Goal: Task Accomplishment & Management: Use online tool/utility

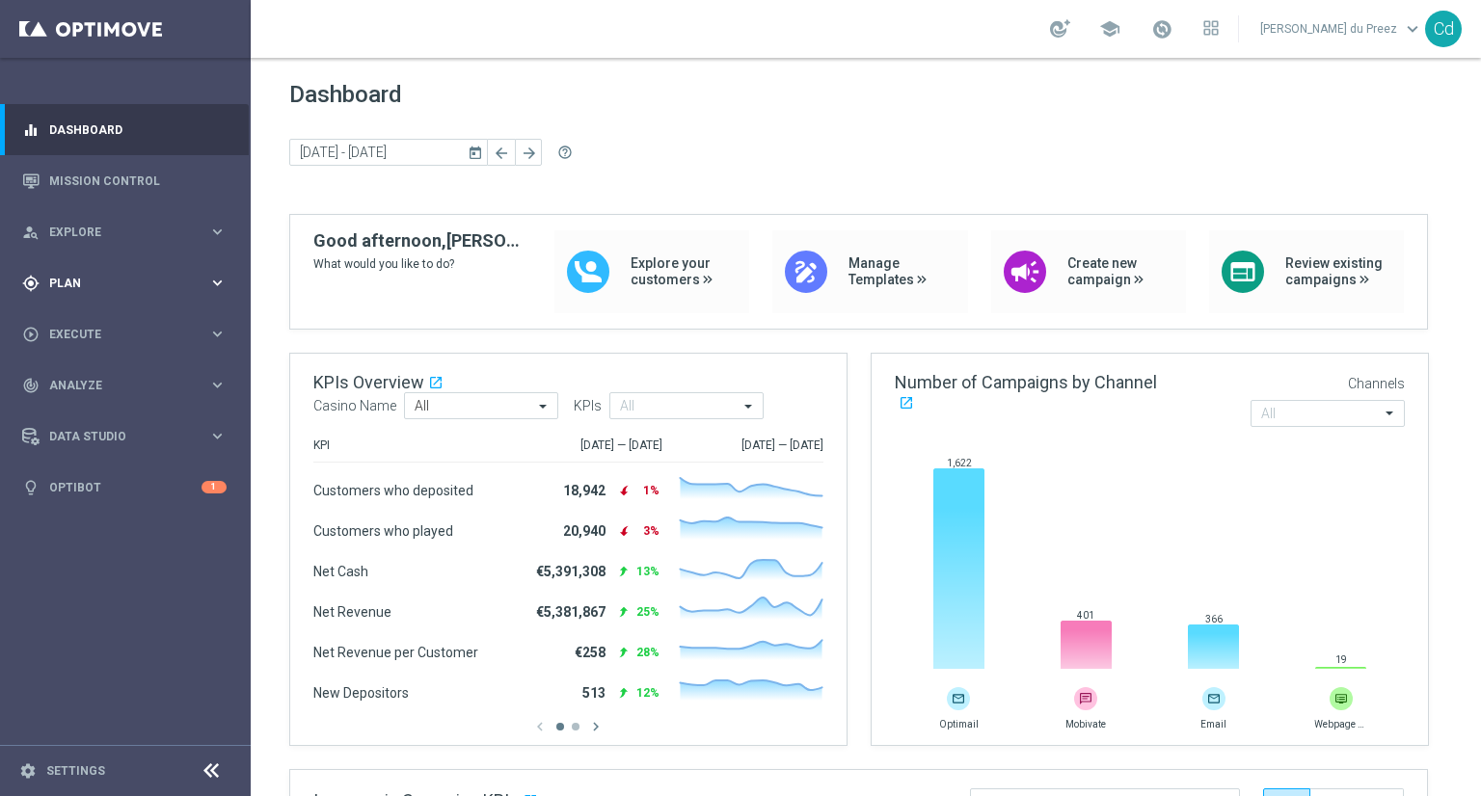
click at [66, 278] on span "Plan" at bounding box center [128, 284] width 159 height 12
click at [89, 385] on span "Templates" at bounding box center [120, 381] width 138 height 12
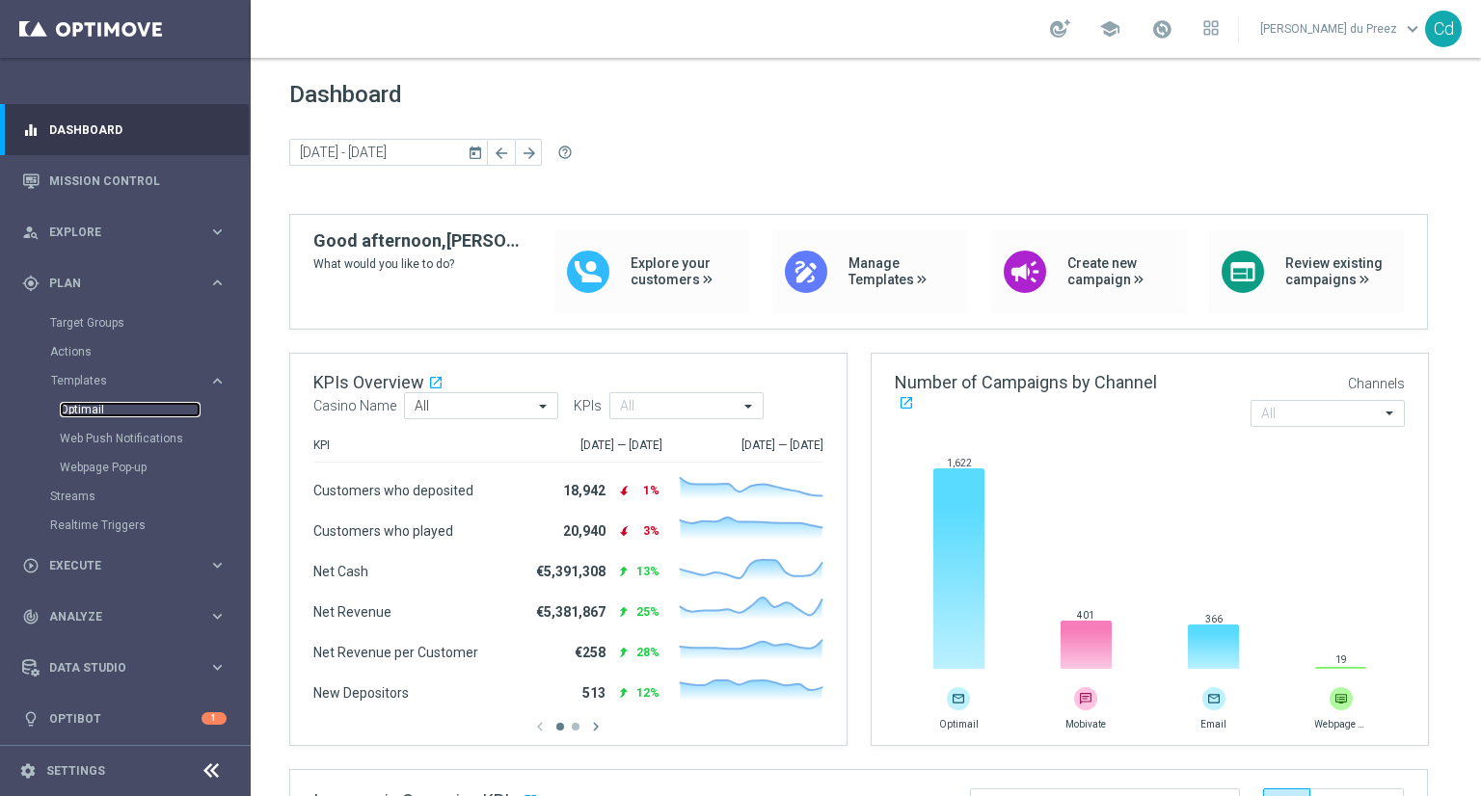
drag, startPoint x: 84, startPoint y: 404, endPoint x: 151, endPoint y: 405, distance: 67.5
click at [84, 405] on link "Optimail" at bounding box center [130, 409] width 141 height 15
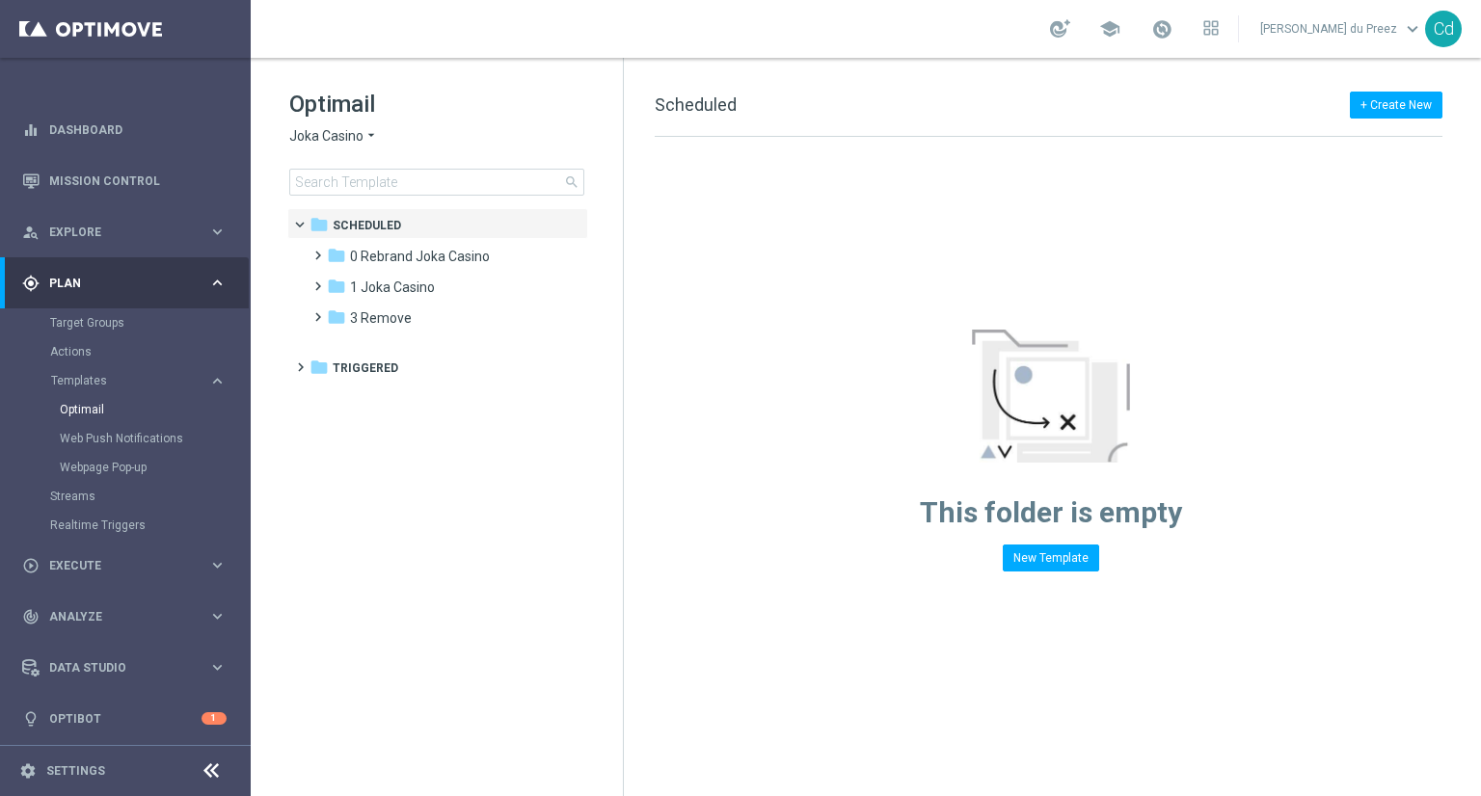
click at [331, 136] on span "Joka Casino" at bounding box center [326, 136] width 74 height 18
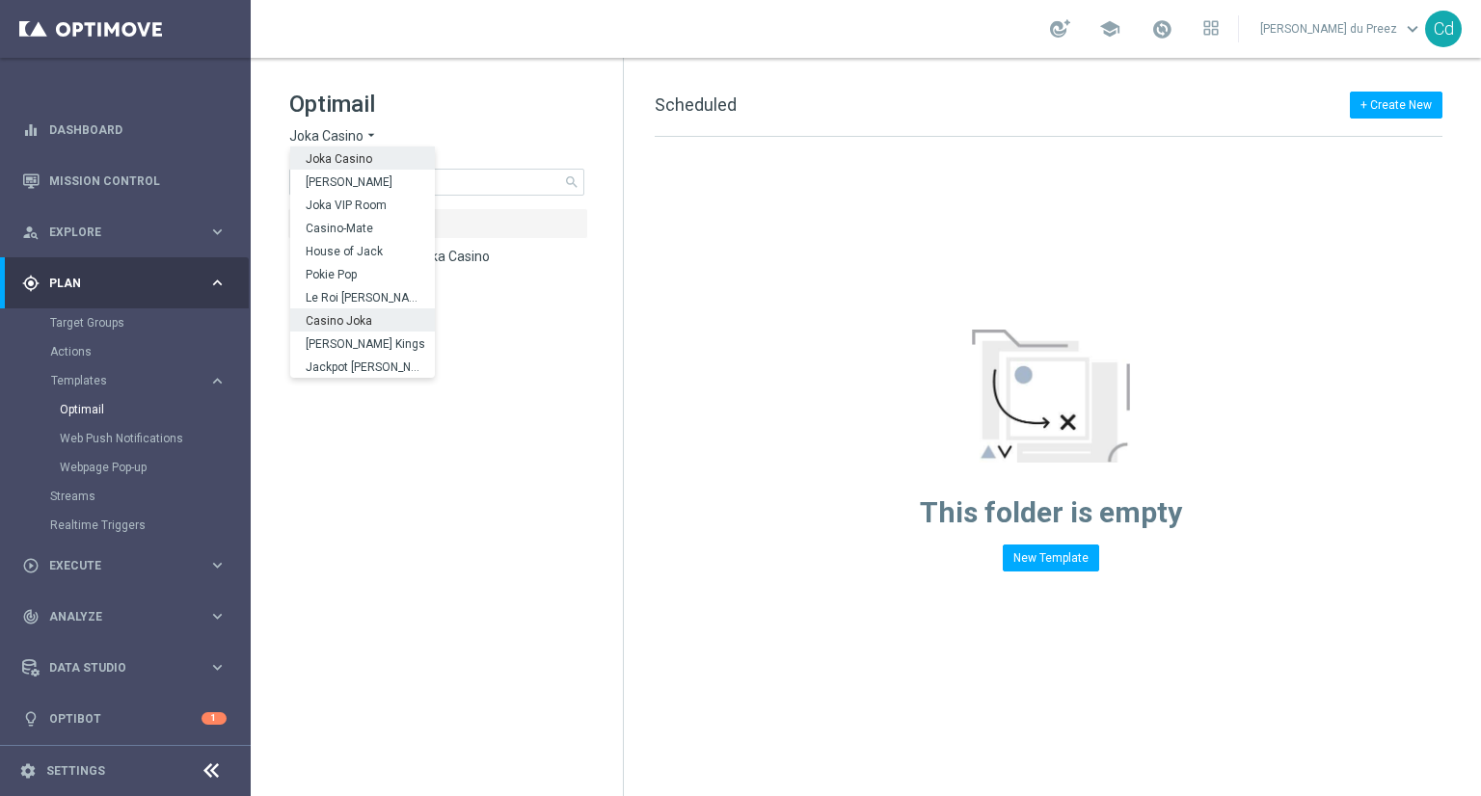
click at [0, 0] on span "Casino Joka" at bounding box center [0, 0] width 0 height 0
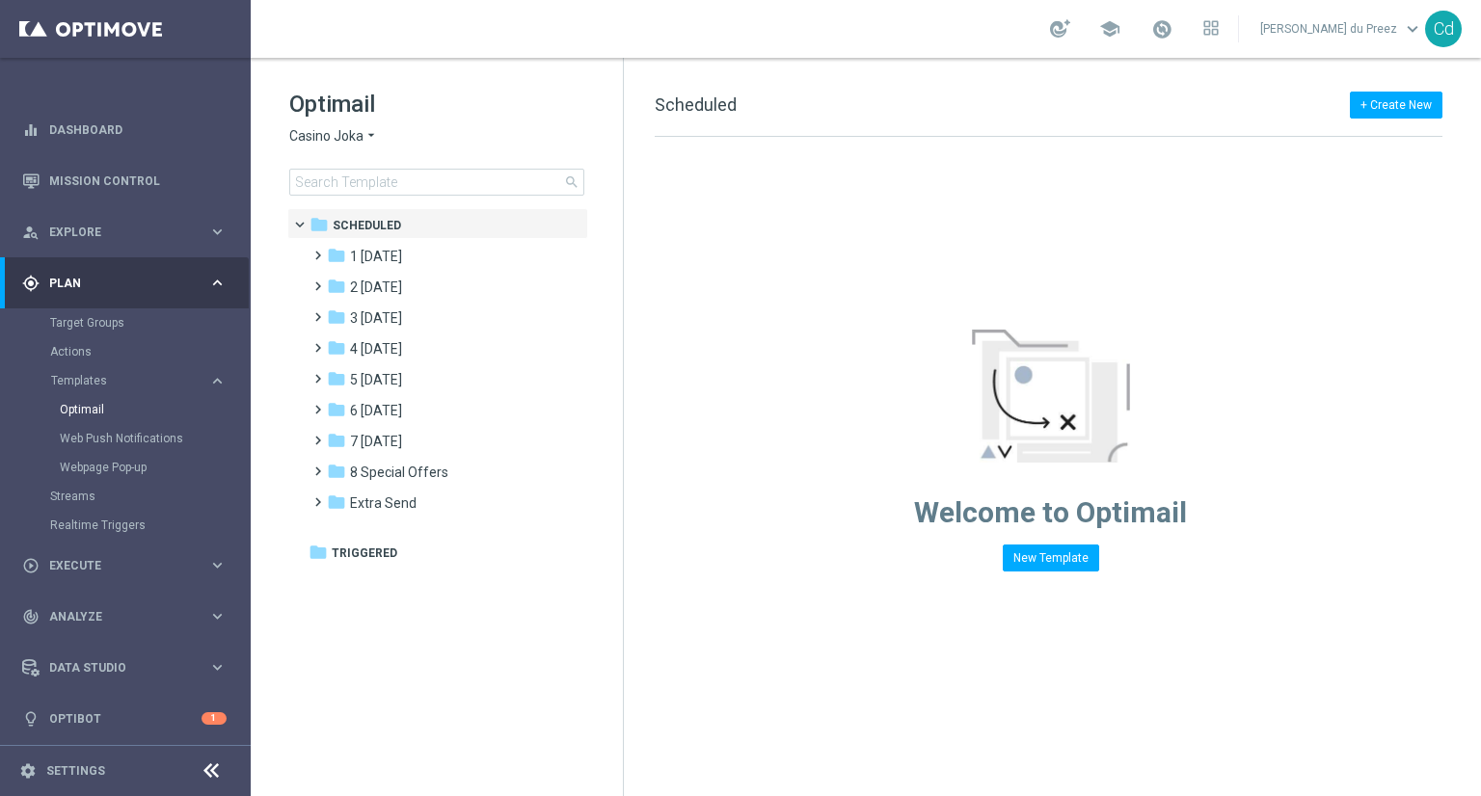
click at [313, 131] on span "Casino Joka" at bounding box center [326, 136] width 74 height 18
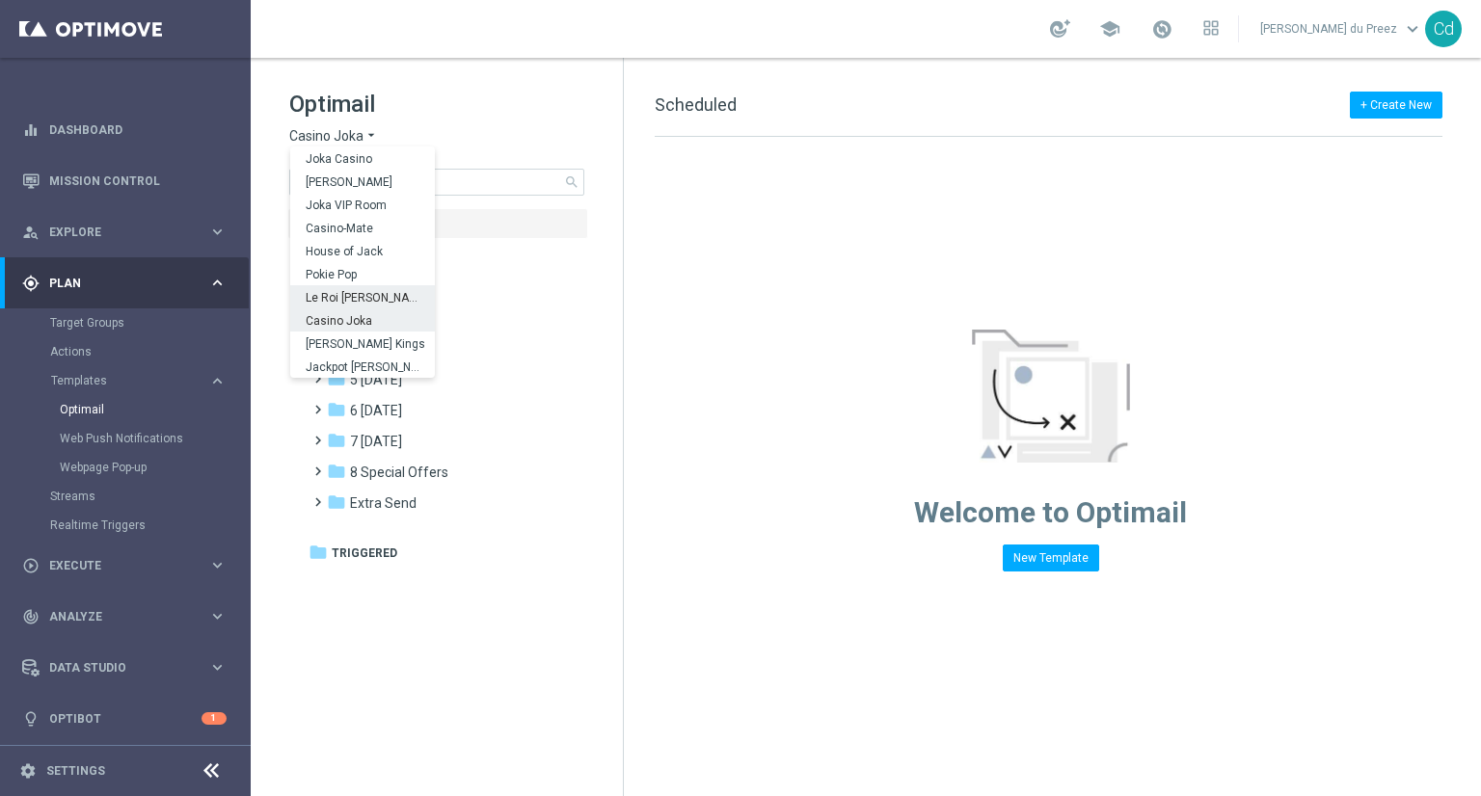
click at [0, 0] on span "Le Roi Johnny" at bounding box center [0, 0] width 0 height 0
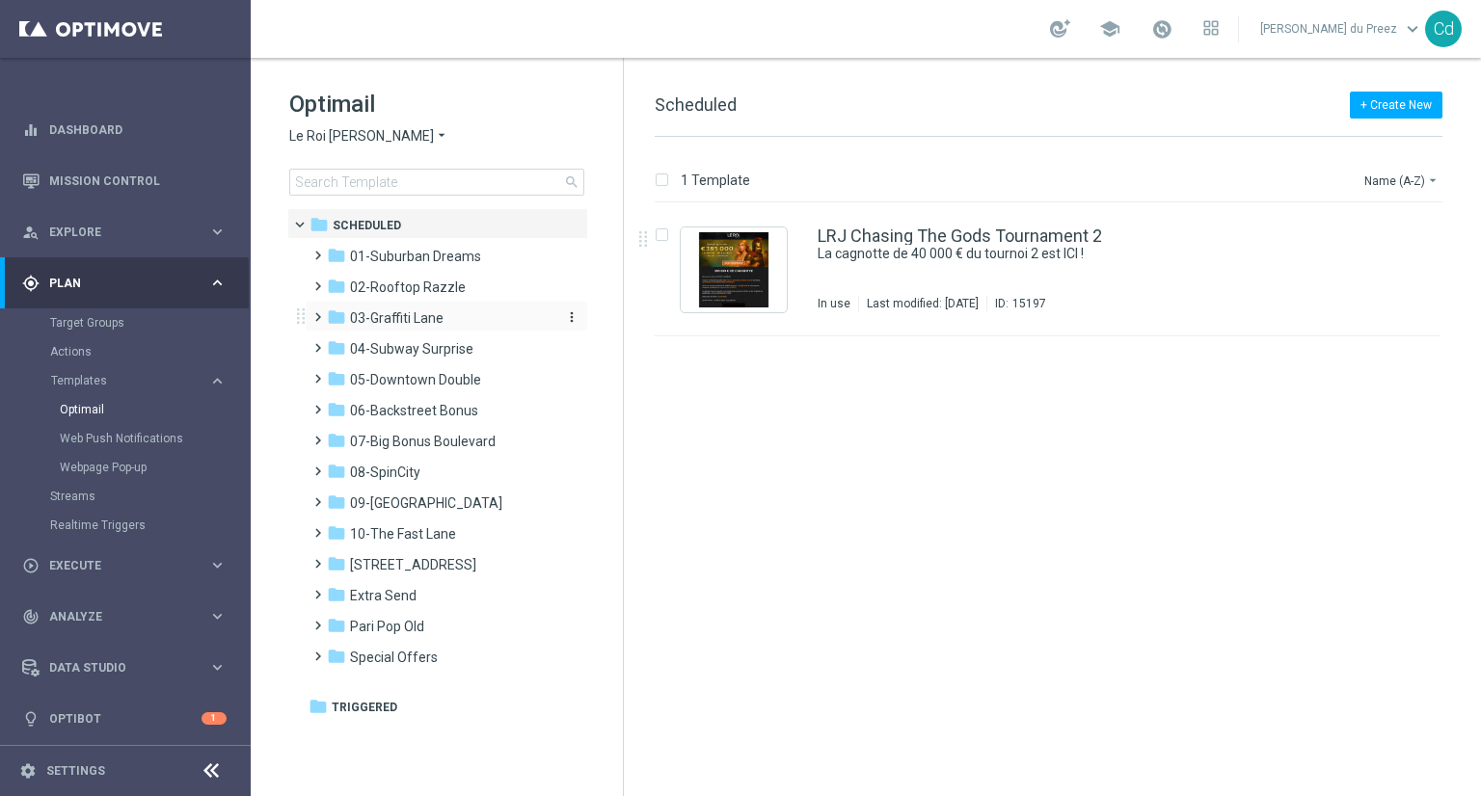
click at [393, 316] on span "03-Graffiti Lane" at bounding box center [397, 317] width 94 height 17
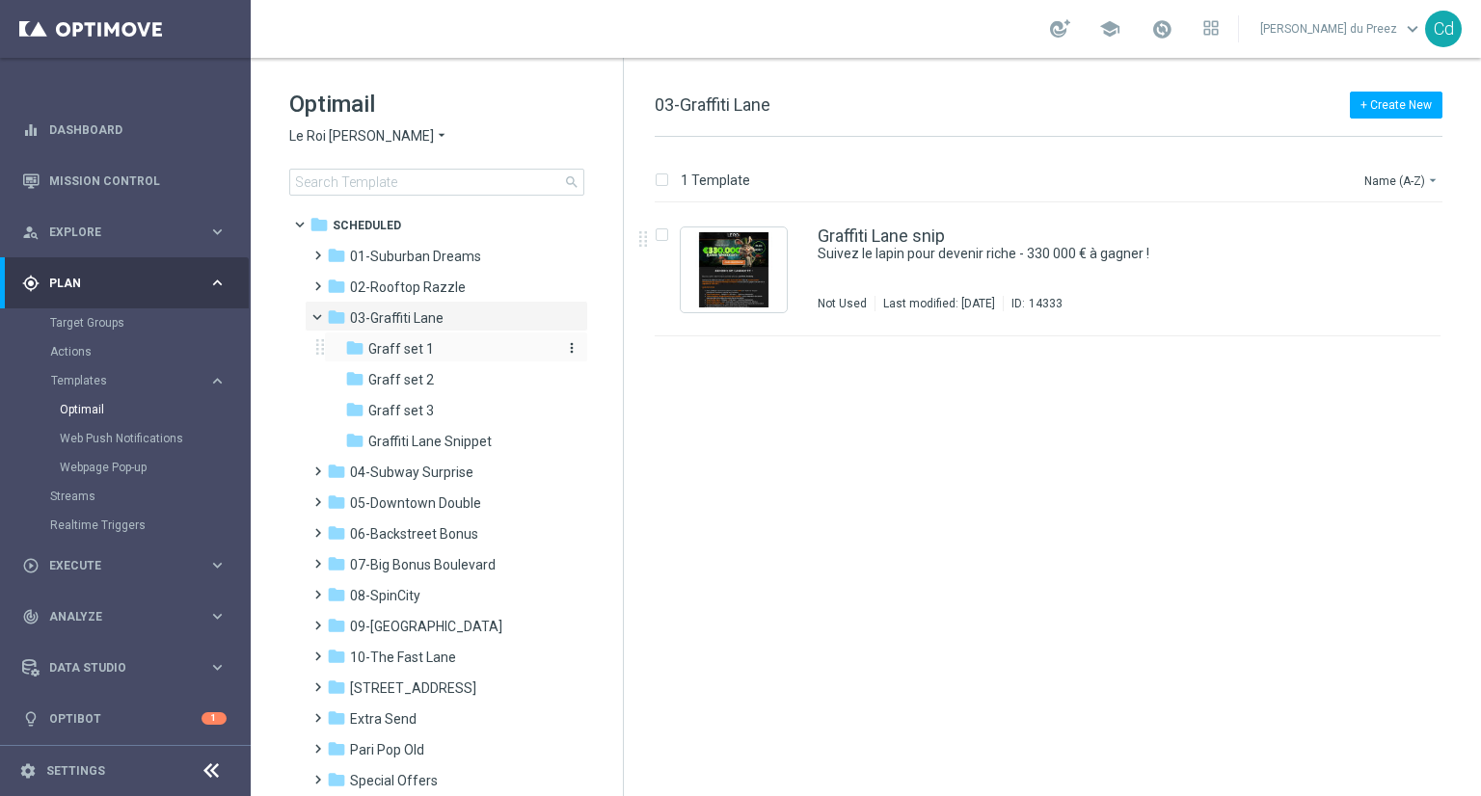
click at [406, 346] on span "Graff set 1" at bounding box center [401, 348] width 66 height 17
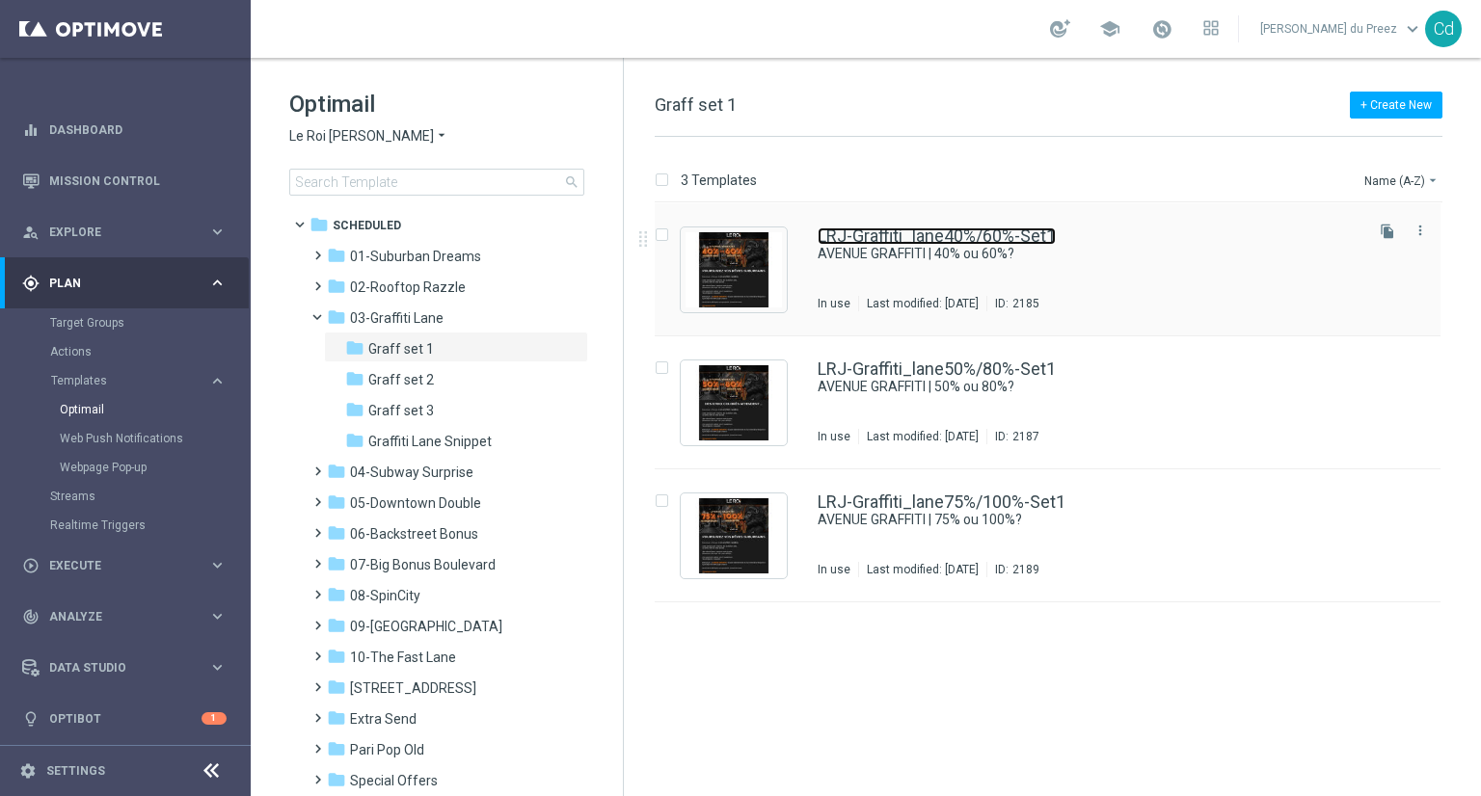
click at [956, 236] on link "LRJ-Graffiti_lane40%/60%-Set1" at bounding box center [936, 235] width 238 height 17
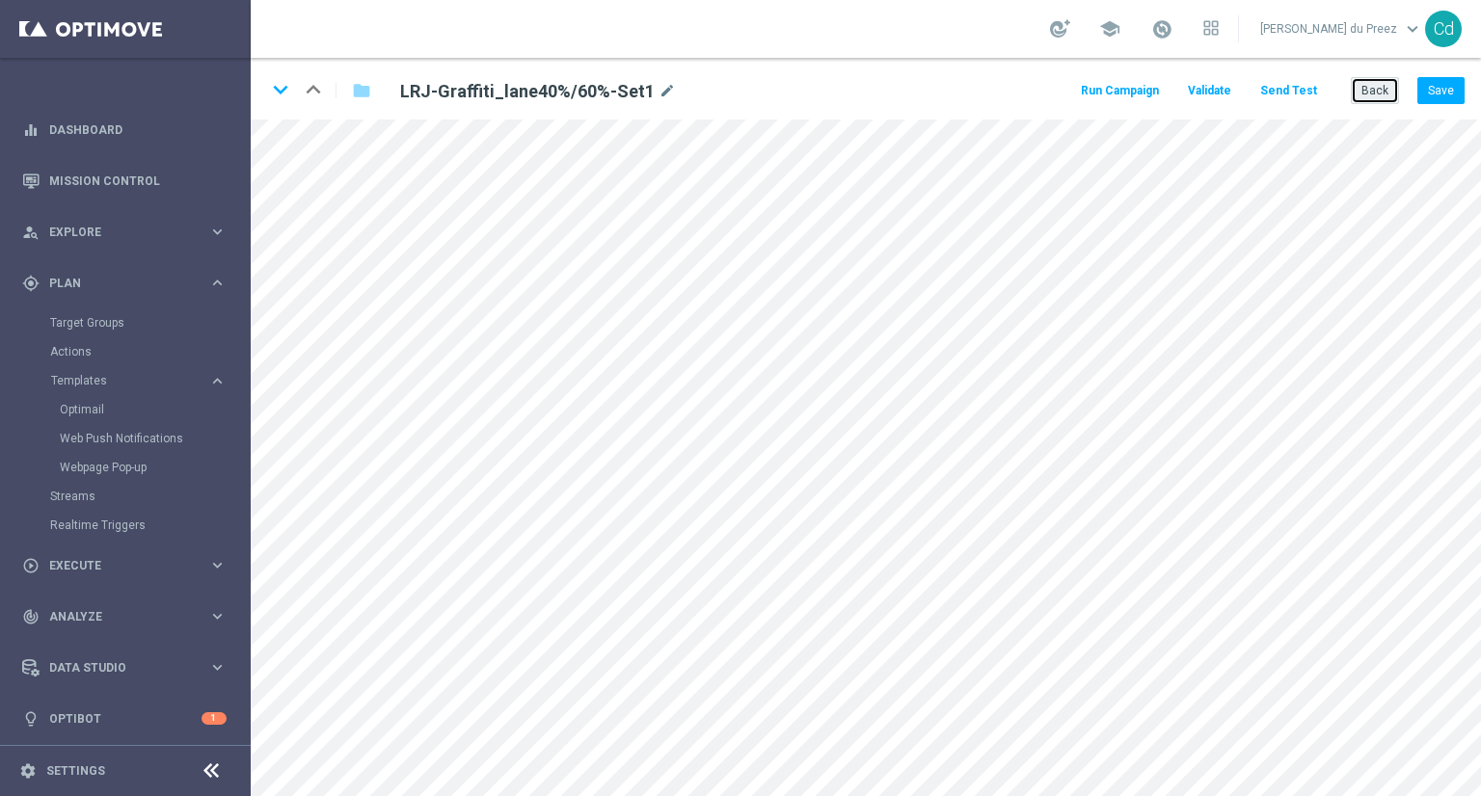
drag, startPoint x: 1373, startPoint y: 91, endPoint x: 1154, endPoint y: 113, distance: 219.9
click at [1373, 91] on button "Back" at bounding box center [1375, 90] width 48 height 27
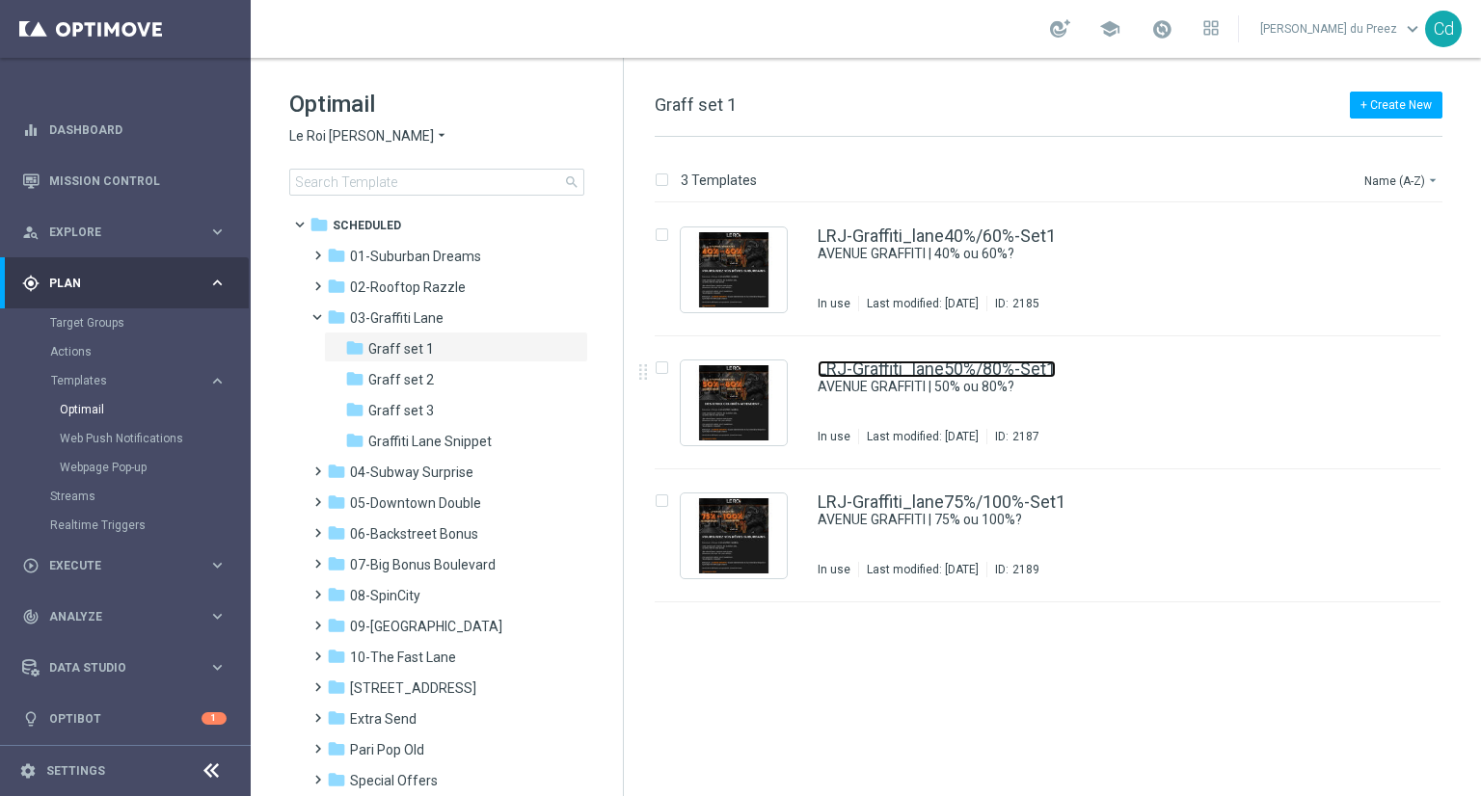
drag, startPoint x: 1001, startPoint y: 364, endPoint x: 1093, endPoint y: 374, distance: 93.0
click at [1001, 364] on link "LRJ-Graffiti_lane50%/80%-Set1" at bounding box center [936, 369] width 238 height 17
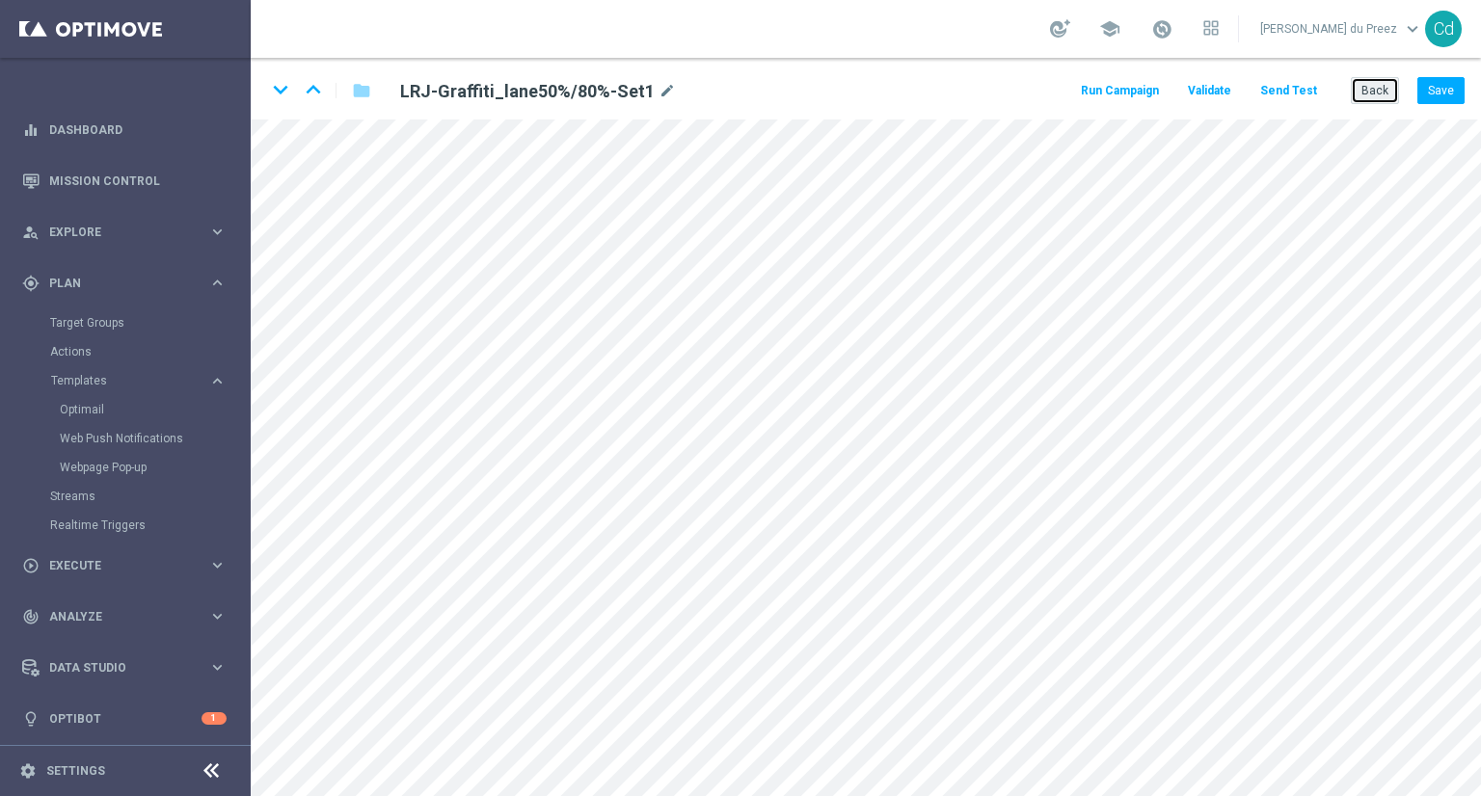
click at [1377, 86] on button "Back" at bounding box center [1375, 90] width 48 height 27
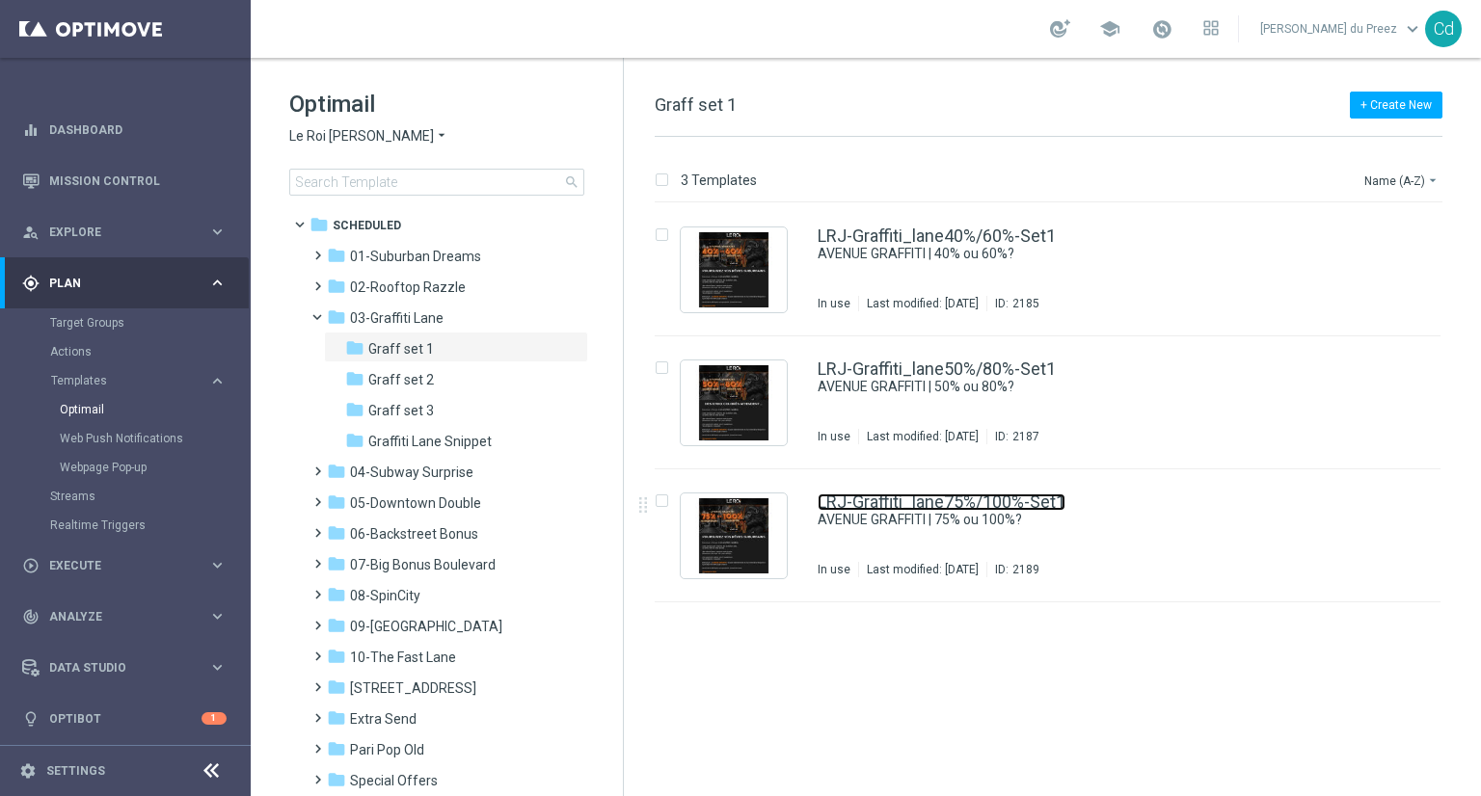
drag, startPoint x: 984, startPoint y: 497, endPoint x: 1083, endPoint y: 505, distance: 98.6
click at [984, 497] on link "LRJ-Graffiti_lane75%/100%-Set1" at bounding box center [941, 502] width 248 height 17
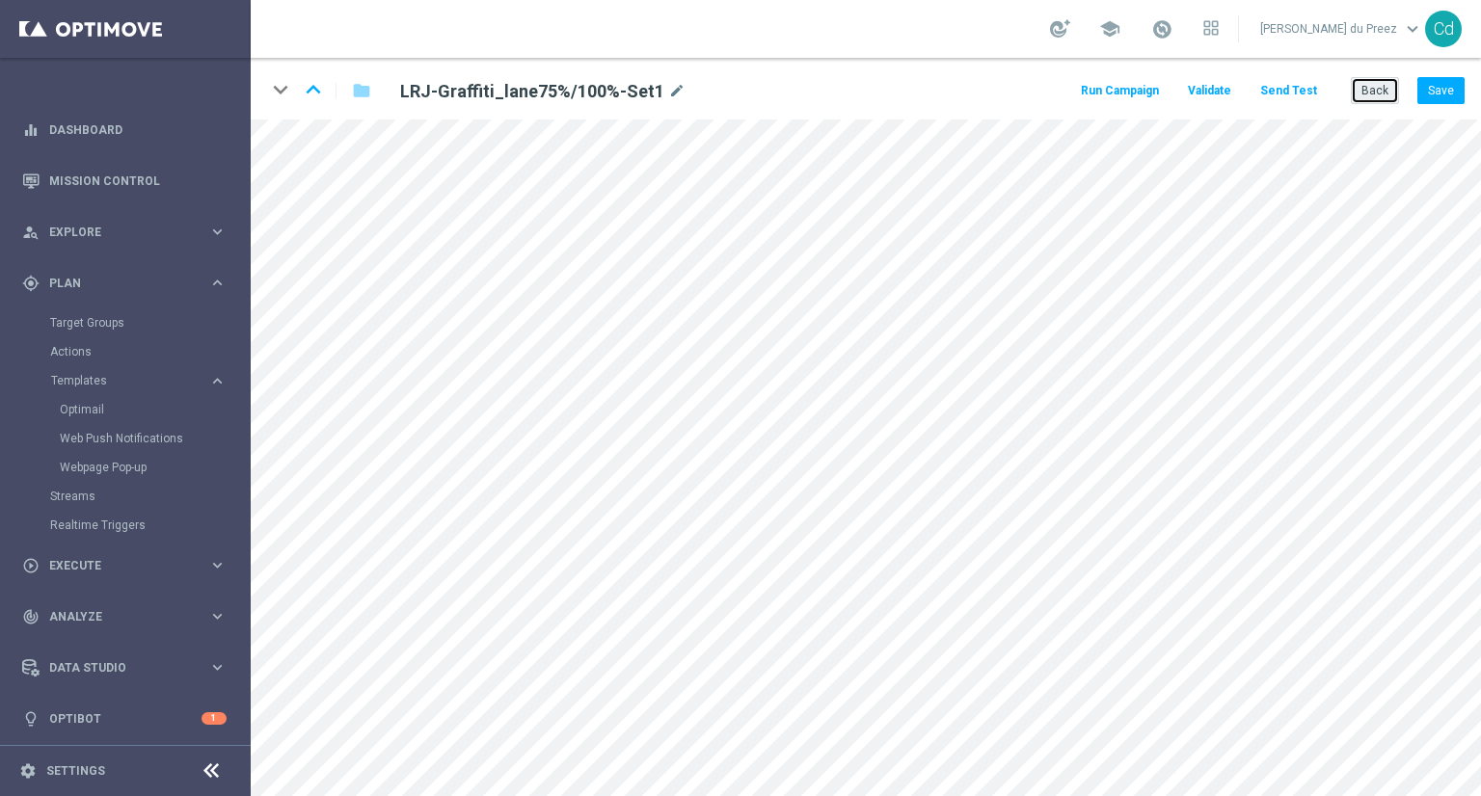
click at [1380, 99] on button "Back" at bounding box center [1375, 90] width 48 height 27
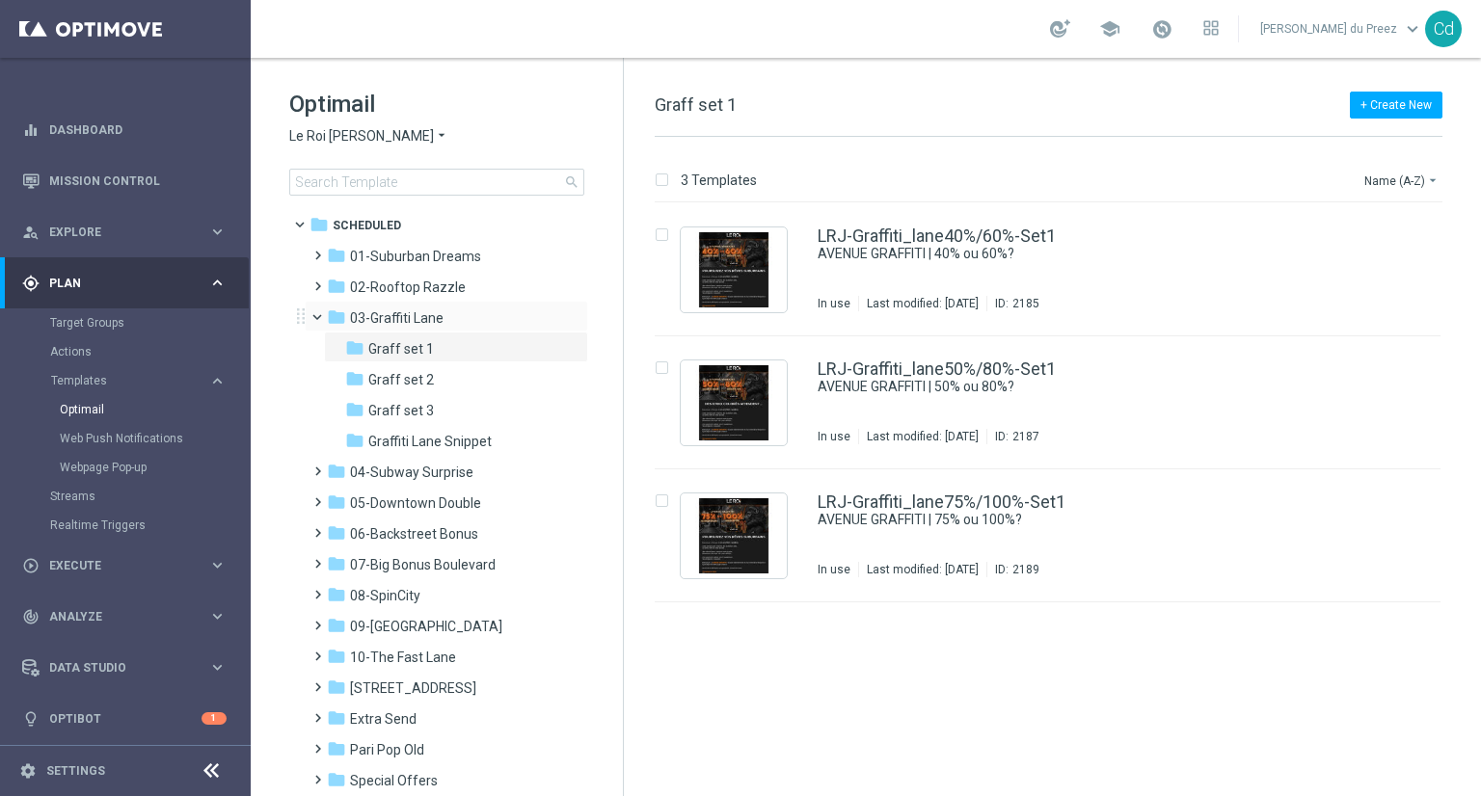
click at [322, 317] on span at bounding box center [326, 312] width 8 height 9
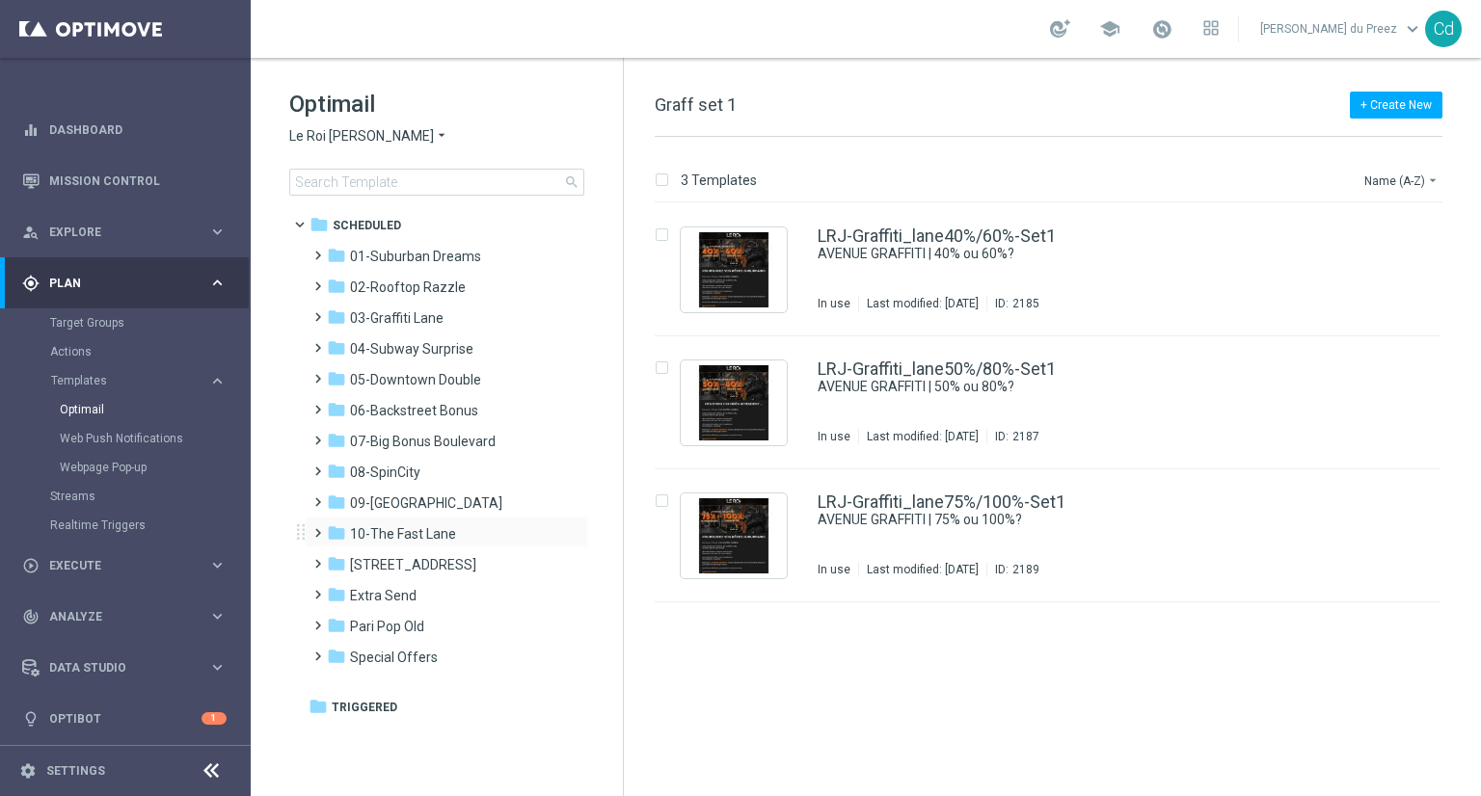
click at [317, 528] on span at bounding box center [313, 525] width 9 height 8
click at [410, 530] on span "10-The Fast Lane" at bounding box center [403, 533] width 106 height 17
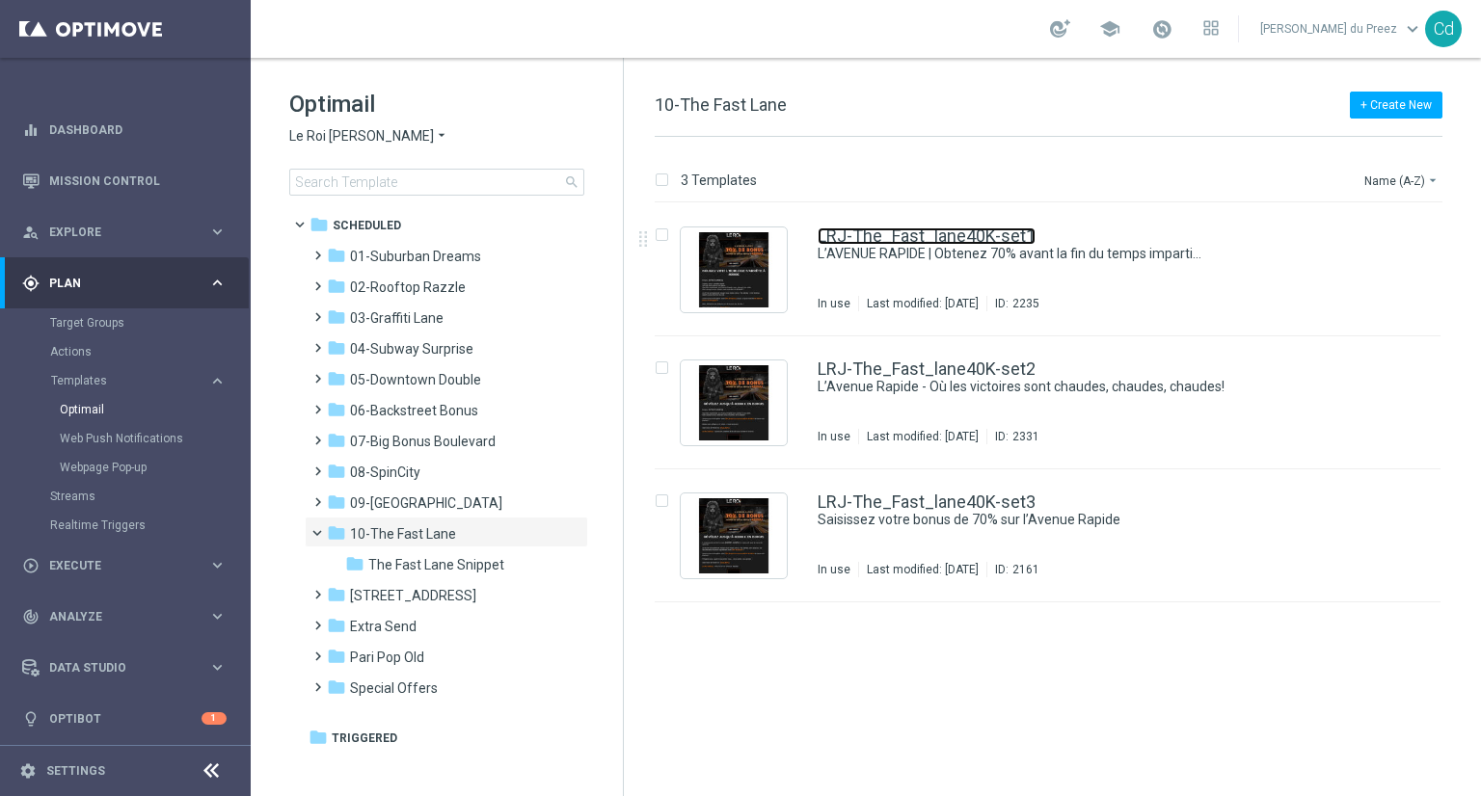
drag, startPoint x: 947, startPoint y: 228, endPoint x: 993, endPoint y: 228, distance: 46.3
click at [947, 228] on link "LRJ-The_Fast_lane40K-set1" at bounding box center [926, 235] width 218 height 17
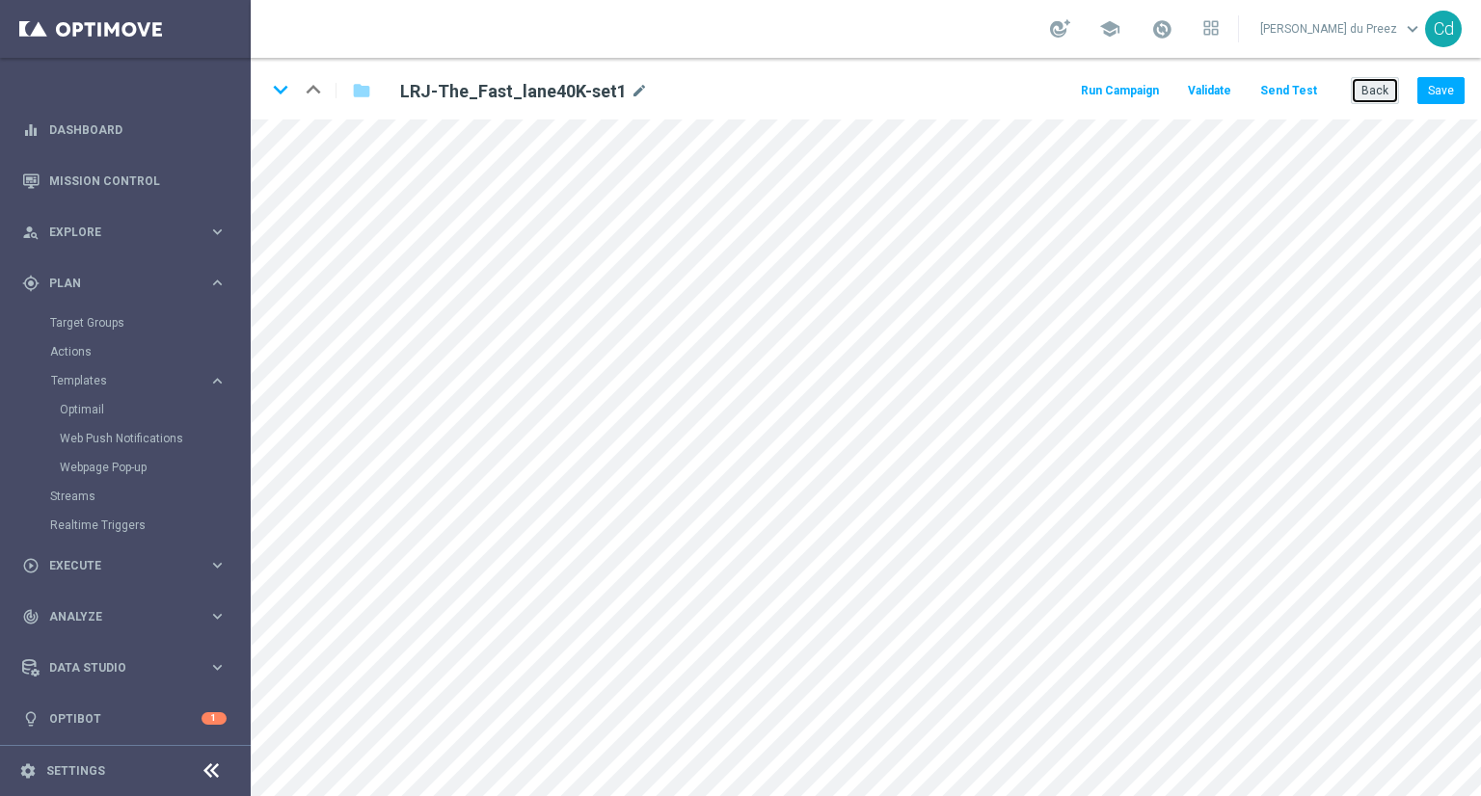
click at [1380, 87] on button "Back" at bounding box center [1375, 90] width 48 height 27
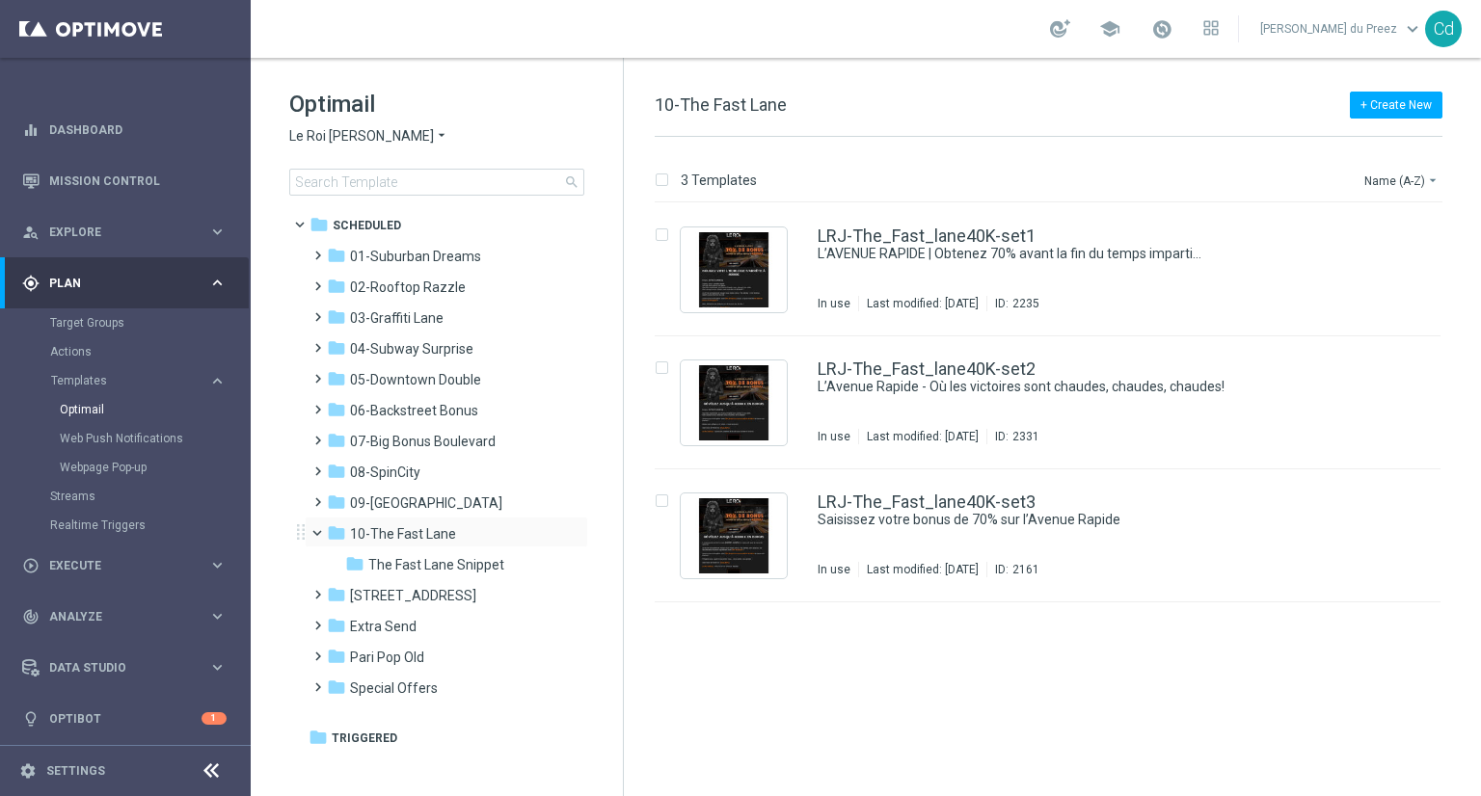
click at [322, 533] on span at bounding box center [326, 528] width 8 height 9
click at [397, 443] on span "07-Big Bonus Boulevard" at bounding box center [423, 441] width 146 height 17
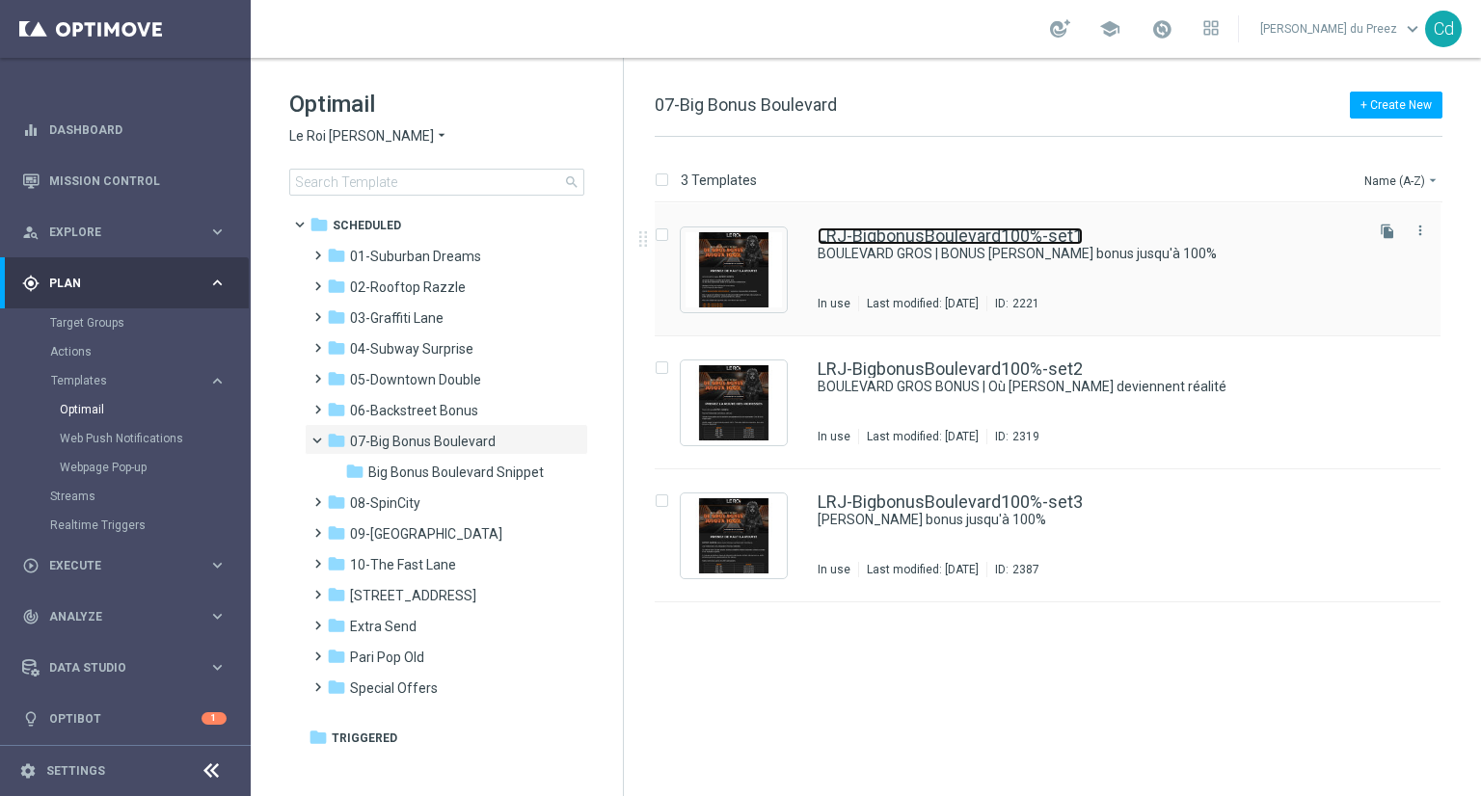
click at [971, 233] on link "LRJ-BigbonusBoulevard100%-set1" at bounding box center [949, 235] width 265 height 17
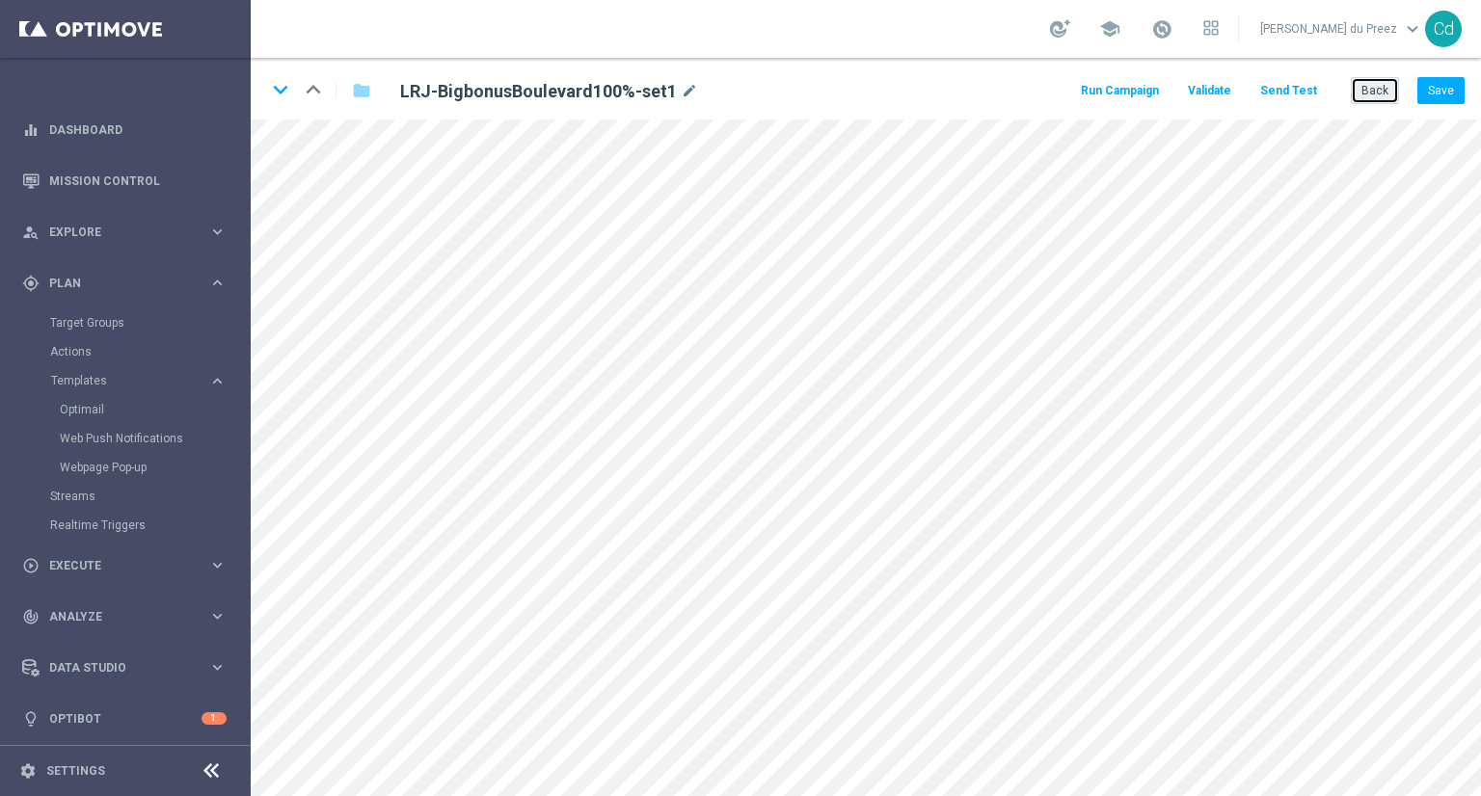
click at [1373, 83] on button "Back" at bounding box center [1375, 90] width 48 height 27
